Goal: Information Seeking & Learning: Learn about a topic

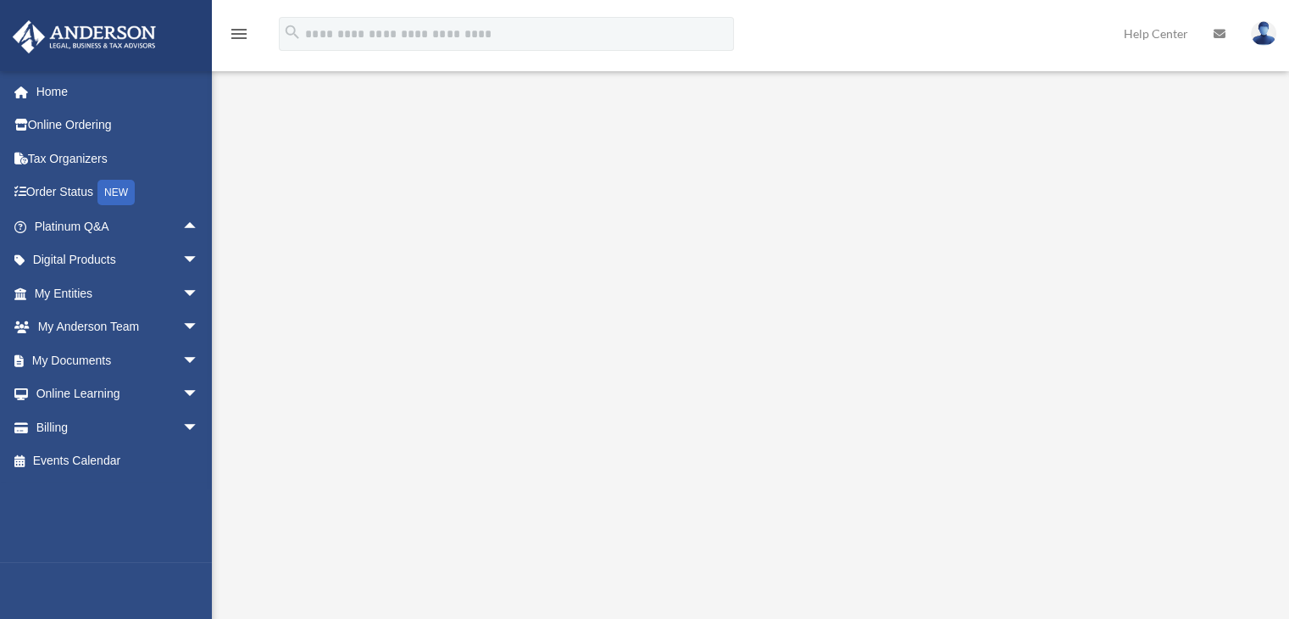
click at [1263, 33] on img at bounding box center [1263, 33] width 25 height 25
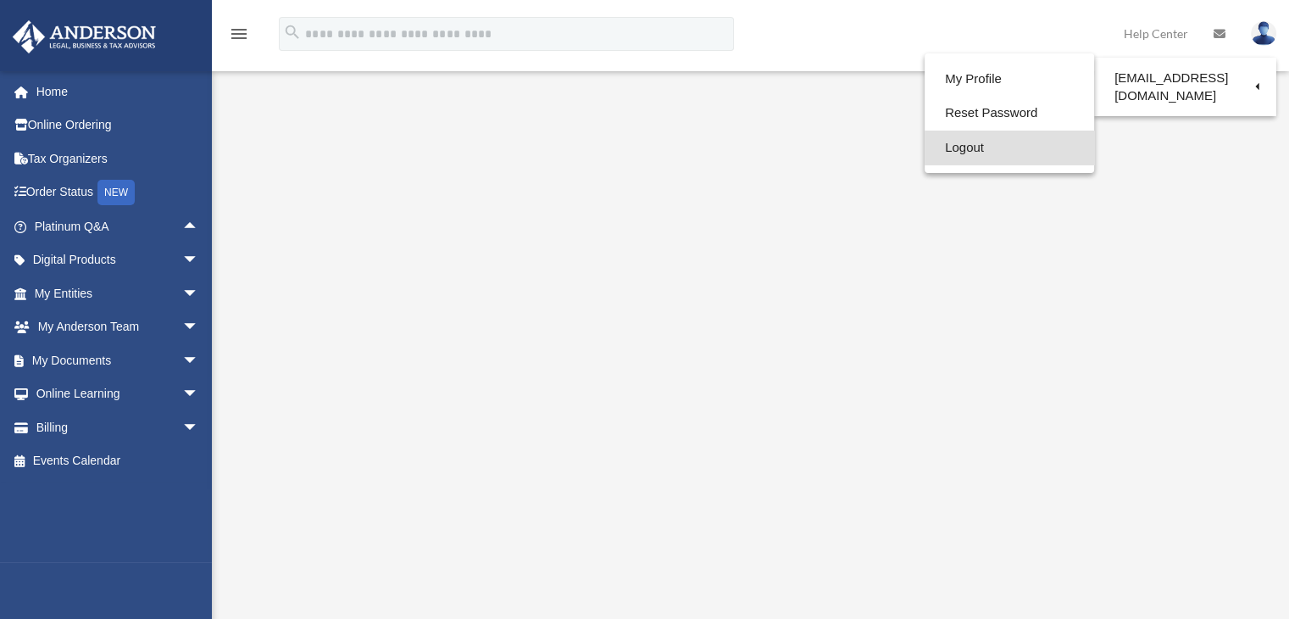
click at [962, 150] on link "Logout" at bounding box center [1008, 147] width 169 height 35
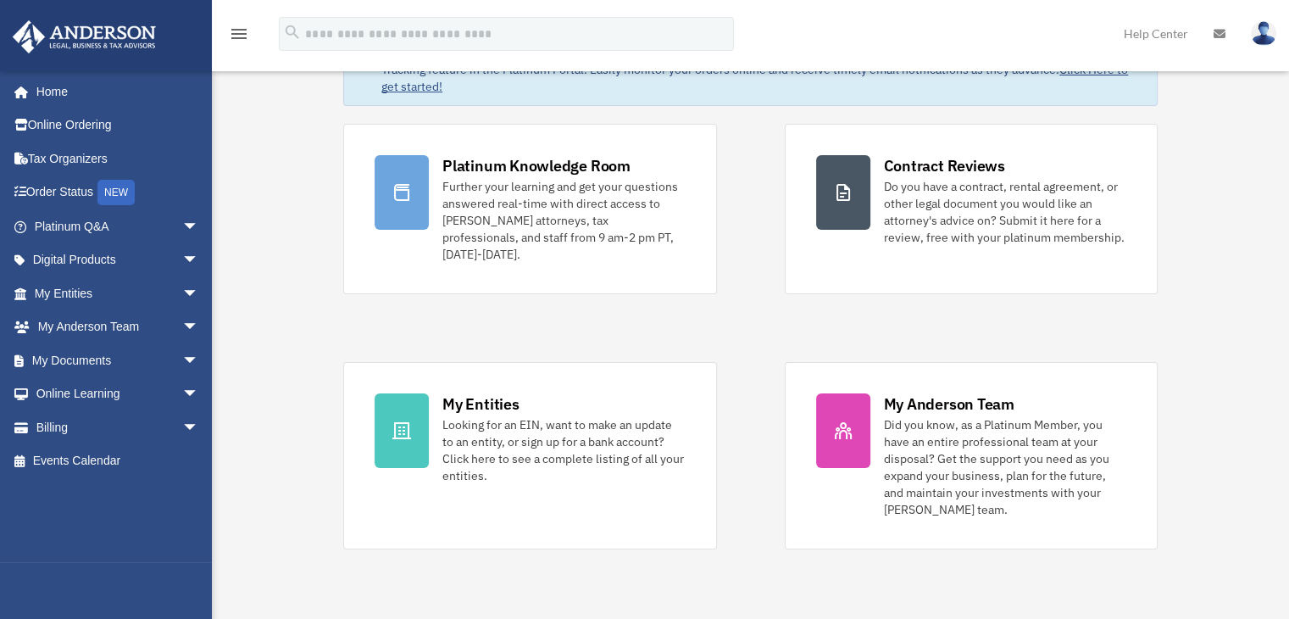
scroll to position [85, 0]
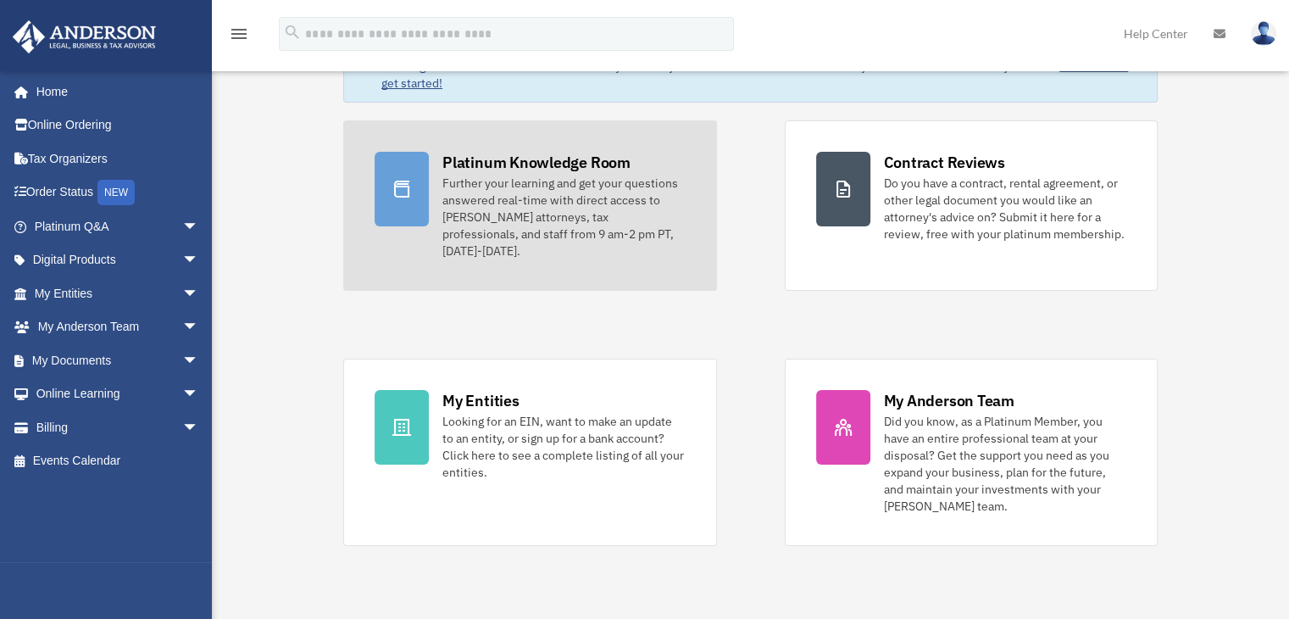
click at [512, 201] on div "Further your learning and get your questions answered real-time with direct acc…" at bounding box center [563, 217] width 242 height 85
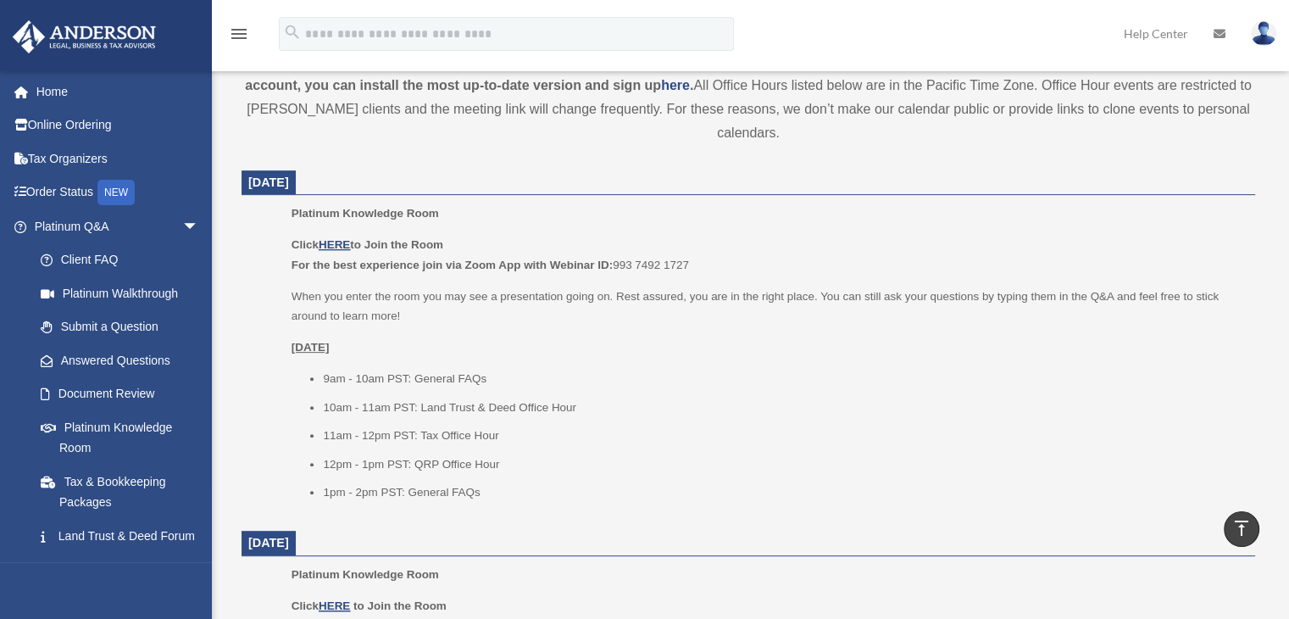
scroll to position [678, 0]
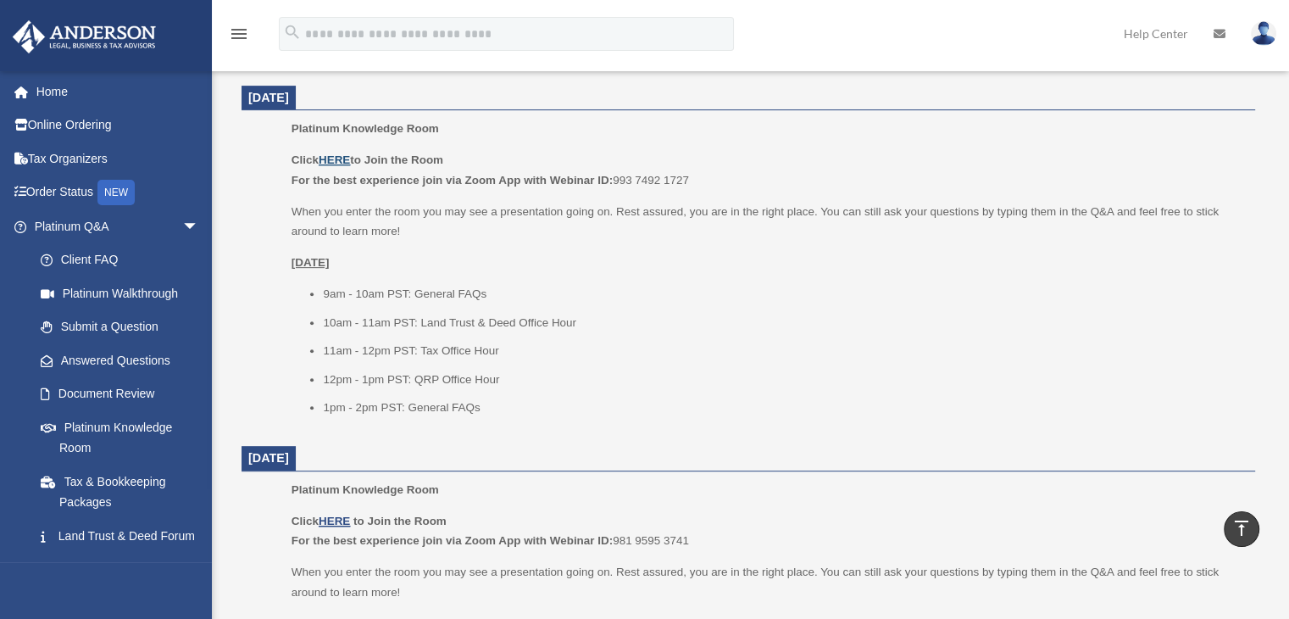
click at [340, 155] on u "HERE" at bounding box center [334, 159] width 31 height 13
